Goal: Communication & Community: Answer question/provide support

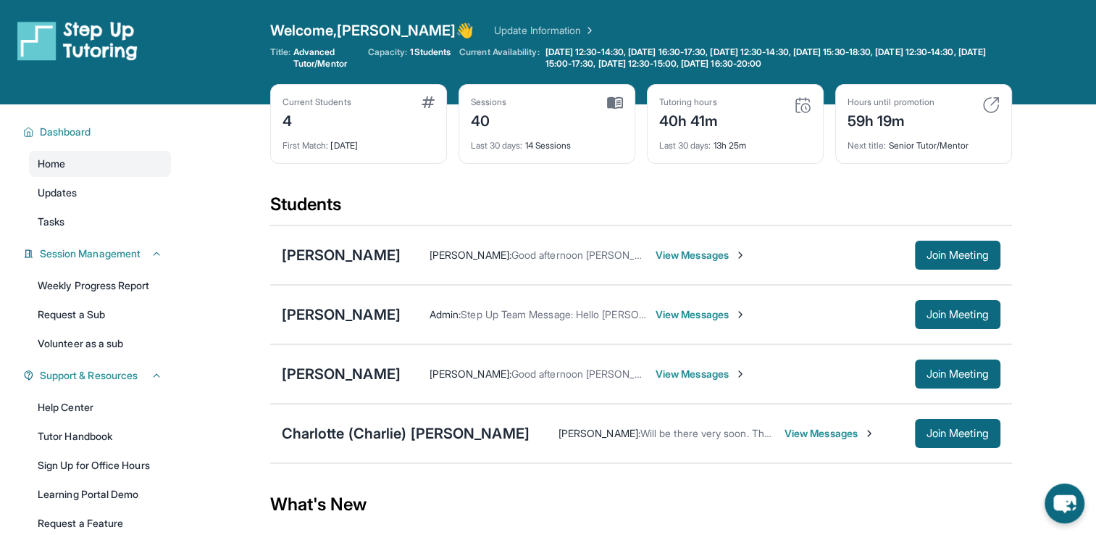
click at [811, 433] on span "View Messages" at bounding box center [830, 433] width 91 height 14
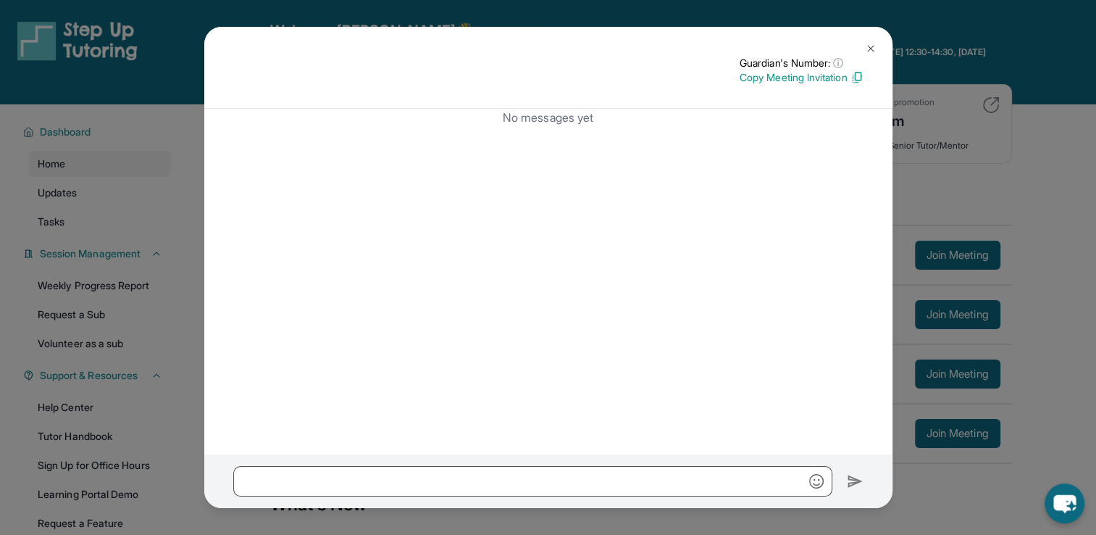
click at [877, 43] on button at bounding box center [870, 48] width 29 height 29
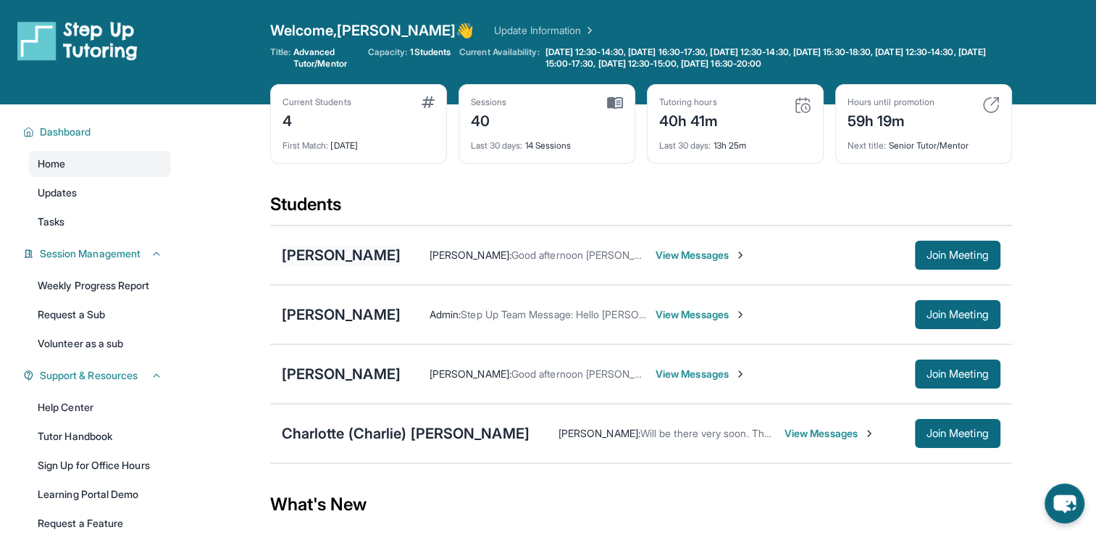
click at [359, 251] on div "[PERSON_NAME]" at bounding box center [341, 255] width 119 height 20
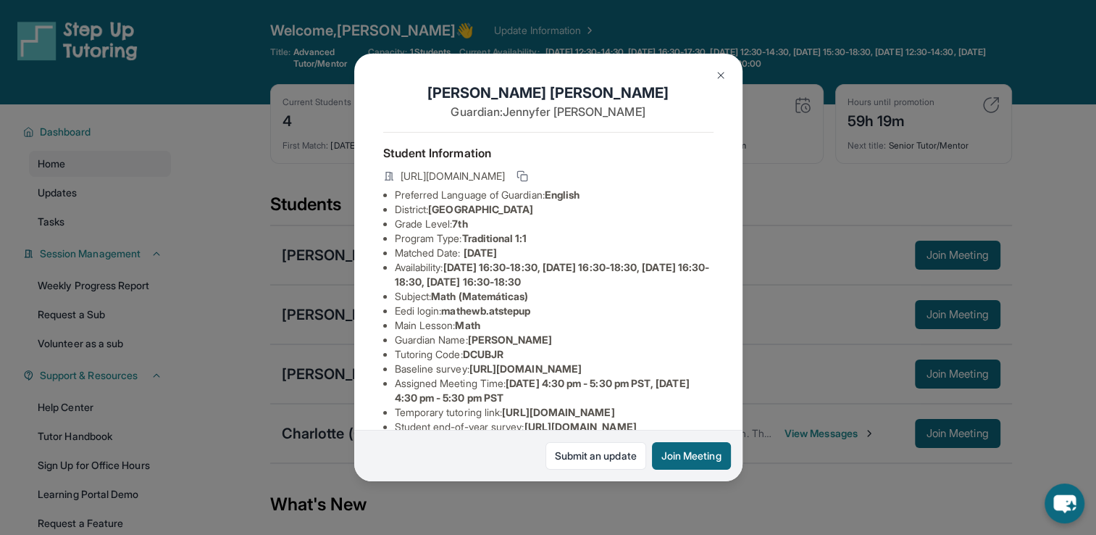
click at [722, 77] on img at bounding box center [721, 76] width 12 height 12
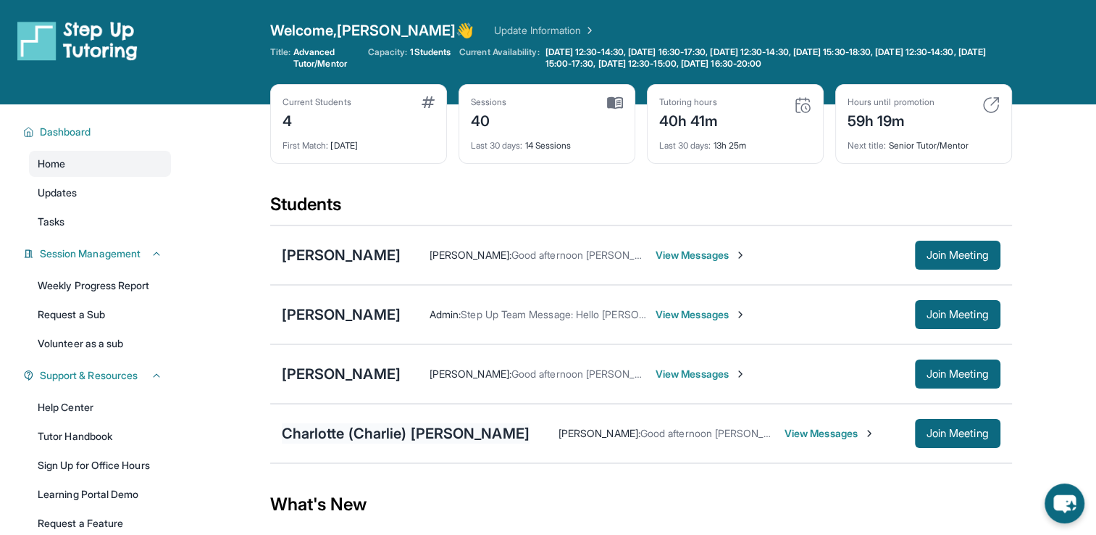
click at [466, 430] on div "Charlotte (Charlie) [PERSON_NAME]" at bounding box center [406, 433] width 248 height 20
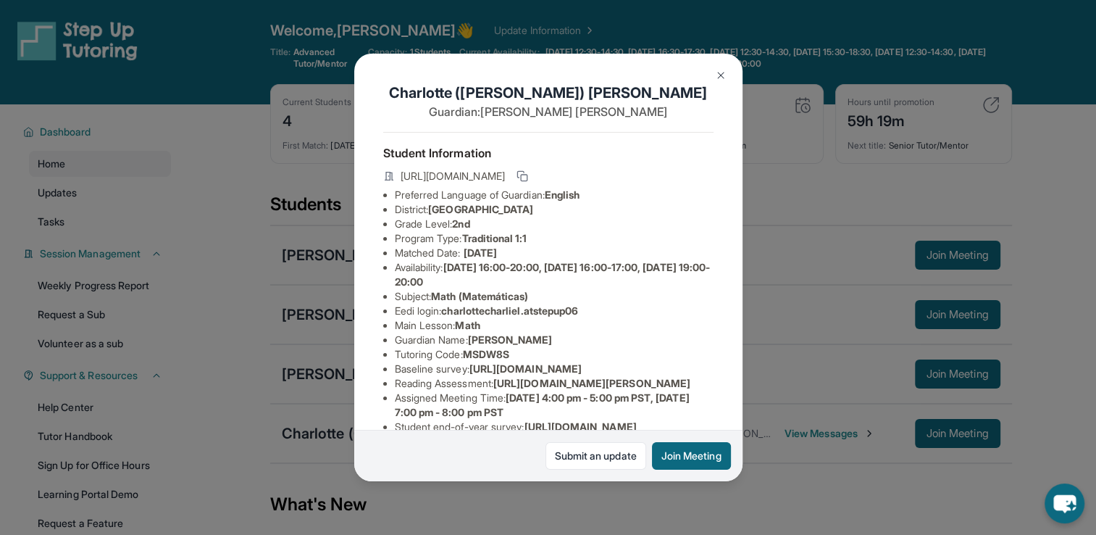
click at [719, 75] on img at bounding box center [721, 76] width 12 height 12
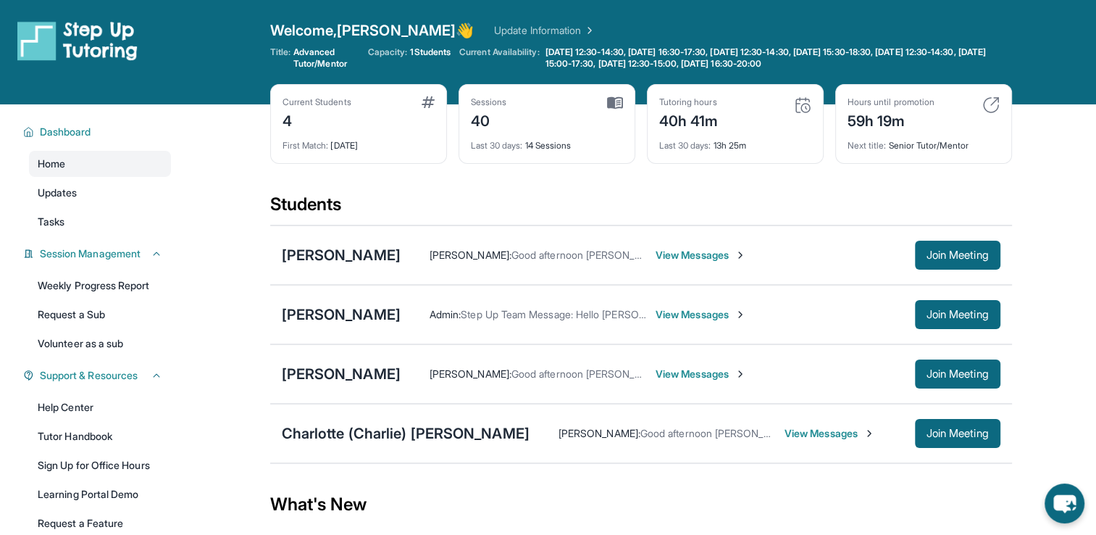
click at [664, 262] on div "Isabella Ramcharitar : Good afternoon Jennyfer, I’m writing to confirm our tuto…" at bounding box center [701, 255] width 600 height 29
click at [658, 254] on span "View Messages" at bounding box center [701, 255] width 91 height 14
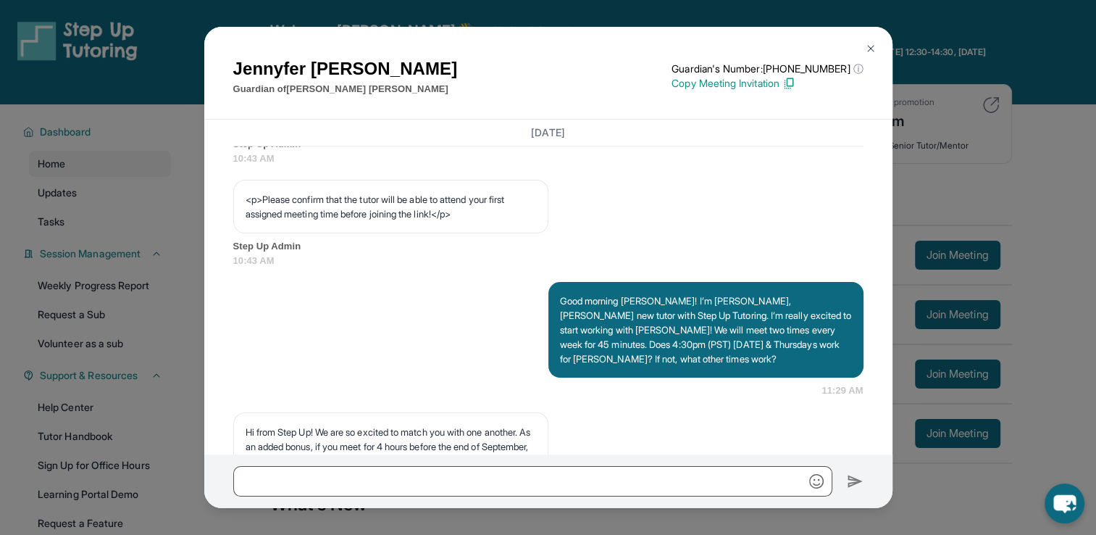
scroll to position [910, 0]
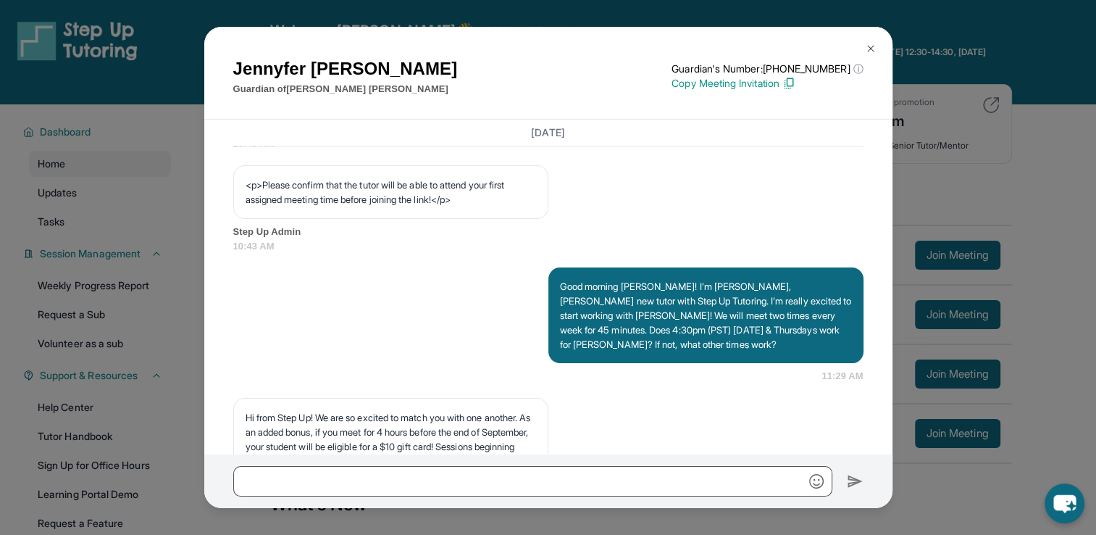
click at [867, 45] on img at bounding box center [871, 49] width 12 height 12
